Goal: Task Accomplishment & Management: Use online tool/utility

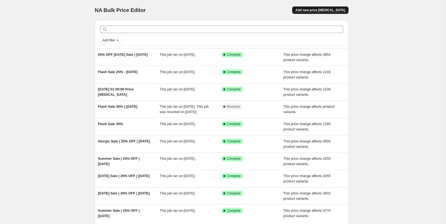
click at [326, 8] on span "Add new price change job" at bounding box center [320, 10] width 50 height 4
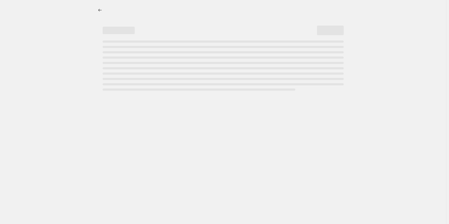
select select "percentage"
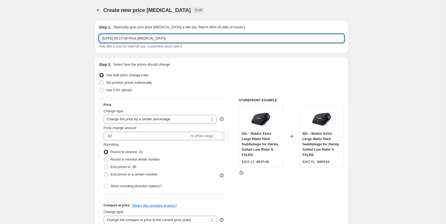
click at [141, 38] on input "27 Aug 2025, 00:27:58 Price change job" at bounding box center [221, 38] width 245 height 9
type input "Flash Sale 30% - 26th Aug"
click at [146, 120] on select "Change the price to a certain amount Change the price by a certain amount Chang…" at bounding box center [160, 119] width 113 height 9
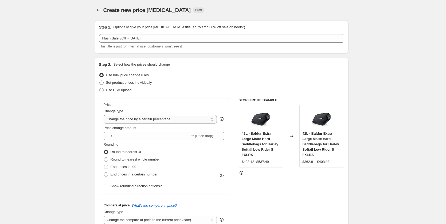
select select "pcap"
click at [105, 115] on select "Change the price to a certain amount Change the price by a certain amount Chang…" at bounding box center [160, 119] width 113 height 9
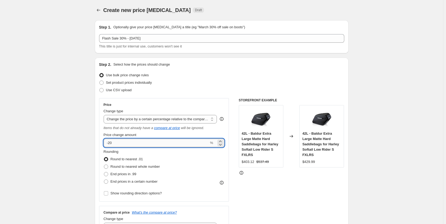
click at [113, 143] on input "-20" at bounding box center [156, 143] width 105 height 9
type input "-30"
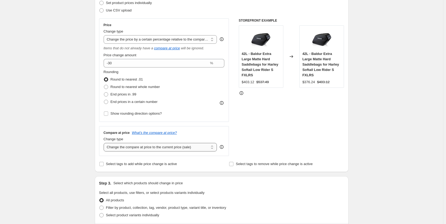
scroll to position [80, 0]
click at [142, 148] on select "Change the compare at price to the current price (sale) Change the compare at p…" at bounding box center [160, 147] width 113 height 9
select select "no_change"
click at [105, 143] on select "Change the compare at price to the current price (sale) Change the compare at p…" at bounding box center [160, 147] width 113 height 9
click at [374, 140] on div "Create new price change job. This page is ready Create new price change job Dra…" at bounding box center [221, 197] width 443 height 555
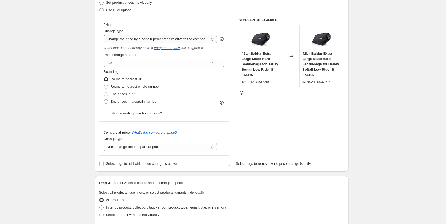
click at [165, 40] on select "Change the price to a certain amount Change the price by a certain amount Chang…" at bounding box center [160, 39] width 113 height 9
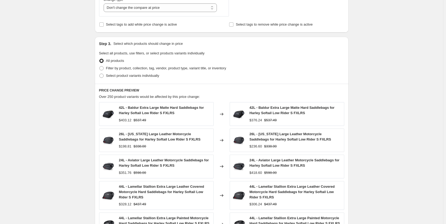
scroll to position [240, 0]
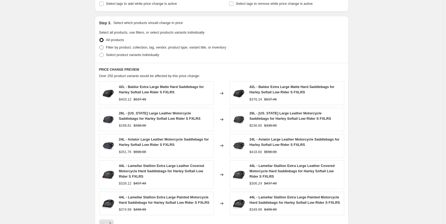
click at [128, 46] on span "Filter by product, collection, tag, vendor, product type, variant title, or inv…" at bounding box center [166, 47] width 120 height 4
click at [100, 46] on input "Filter by product, collection, tag, vendor, product type, variant title, or inv…" at bounding box center [99, 45] width 0 height 0
radio input "true"
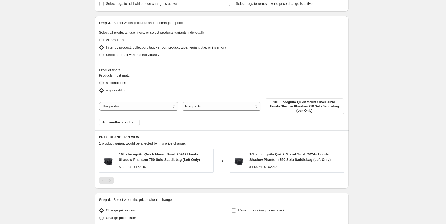
click at [115, 85] on span "all conditions" at bounding box center [116, 82] width 20 height 5
click at [100, 81] on input "all conditions" at bounding box center [99, 81] width 0 height 0
radio input "true"
click at [293, 105] on span "10L - Incognito Quick Mount Small 2024+ Honda Shadow Phantom 750 Solo Saddlebag…" at bounding box center [304, 106] width 73 height 13
click at [136, 103] on select "The product The product's collection The product's tag The product's vendor The…" at bounding box center [138, 106] width 79 height 9
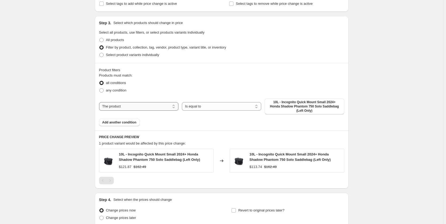
select select "tag"
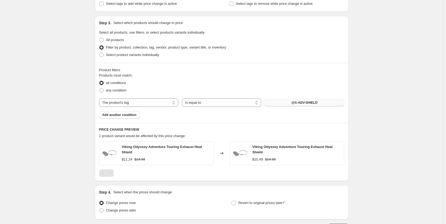
click at [303, 102] on span "@A-ADV-SHIELD" at bounding box center [304, 103] width 26 height 4
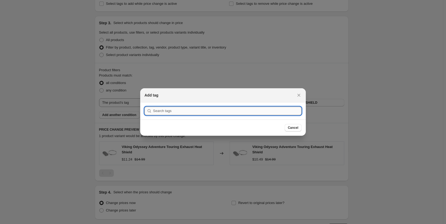
click at [251, 110] on input ":r2f:" at bounding box center [227, 111] width 148 height 9
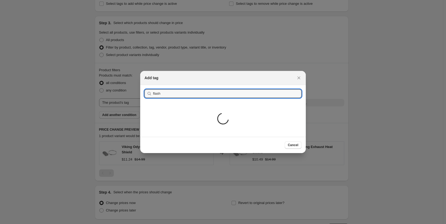
type input "flash sale"
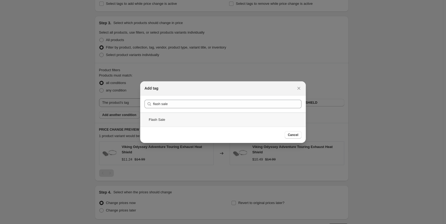
click at [181, 124] on div "Flash Sale" at bounding box center [223, 120] width 166 height 14
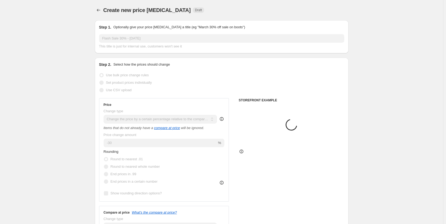
scroll to position [240, 0]
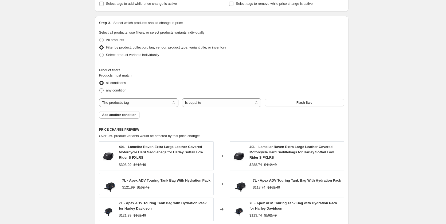
click at [380, 122] on div "Create new price change job. This page is ready Create new price change job Dra…" at bounding box center [221, 66] width 443 height 613
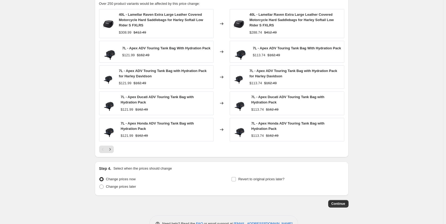
scroll to position [390, 0]
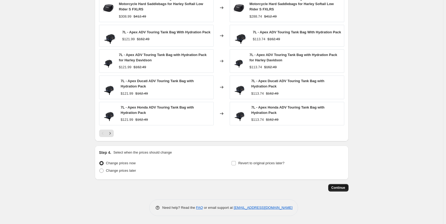
click at [339, 185] on button "Continue" at bounding box center [338, 187] width 20 height 7
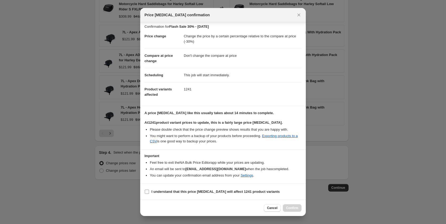
scroll to position [8, 0]
click at [157, 192] on b "I understand that this price change job will affect 1241 product variants" at bounding box center [215, 192] width 128 height 4
click at [149, 192] on input "I understand that this price change job will affect 1241 product variants" at bounding box center [147, 192] width 4 height 4
checkbox input "true"
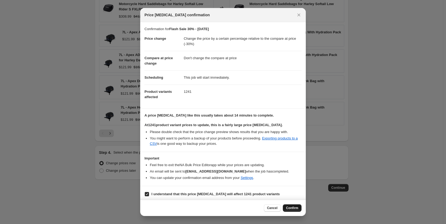
click at [291, 208] on span "Confirm" at bounding box center [292, 208] width 12 height 4
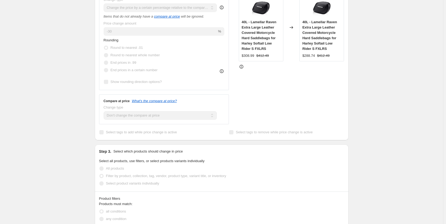
scroll to position [43, 0]
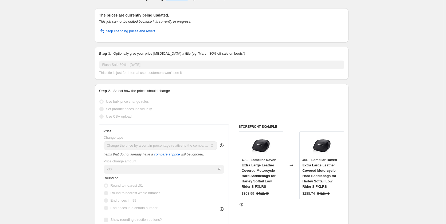
scroll to position [0, 0]
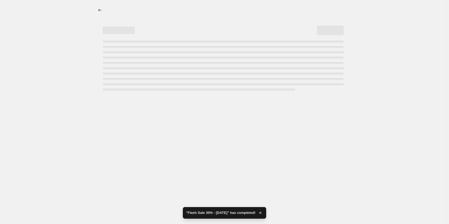
select select "pcap"
select select "no_change"
select select "tag"
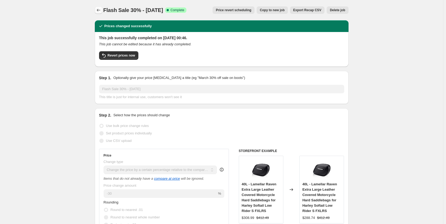
click at [101, 10] on icon "Price change jobs" at bounding box center [98, 9] width 5 height 5
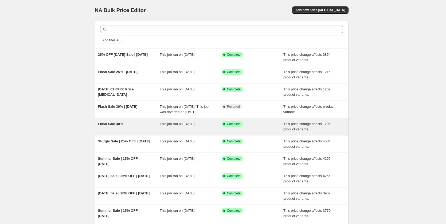
click at [115, 132] on div "Flash Sale 30%" at bounding box center [129, 126] width 62 height 11
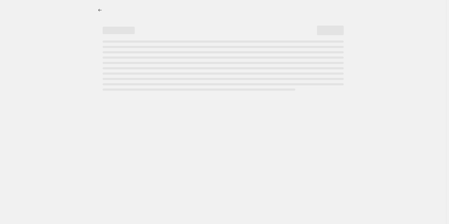
select select "pcap"
select select "no_change"
select select "tag"
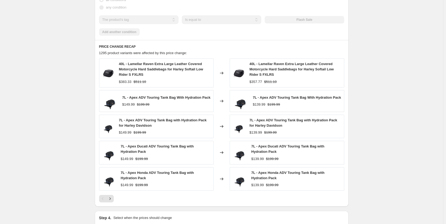
scroll to position [429, 0]
